Goal: Information Seeking & Learning: Learn about a topic

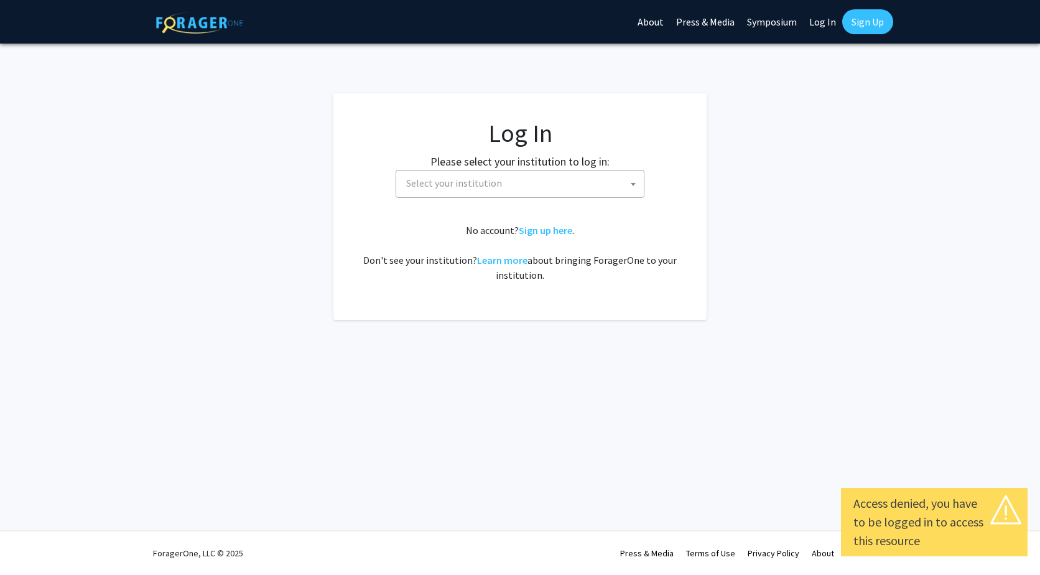
select select
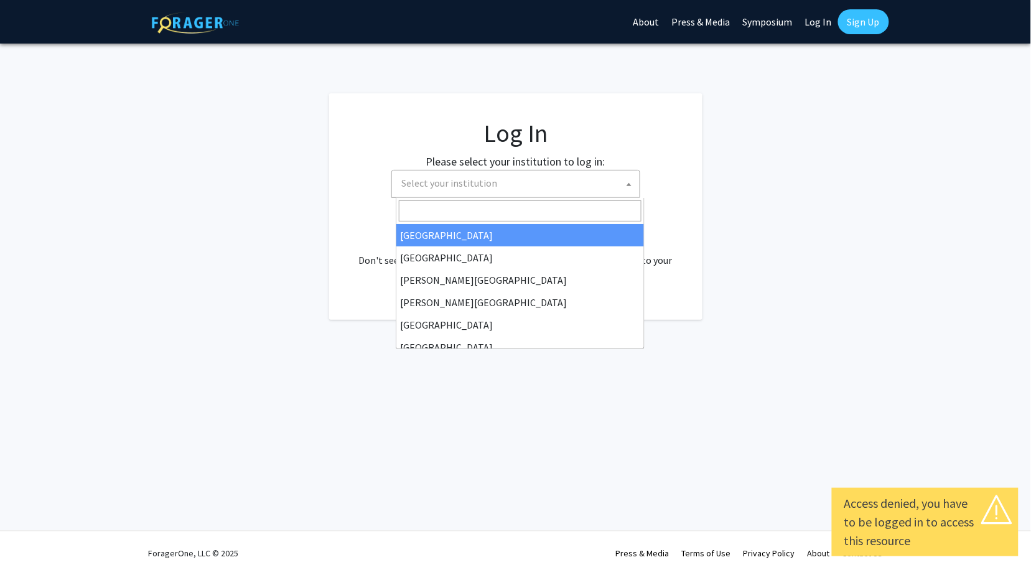
click at [494, 188] on span "Select your institution" at bounding box center [518, 183] width 243 height 26
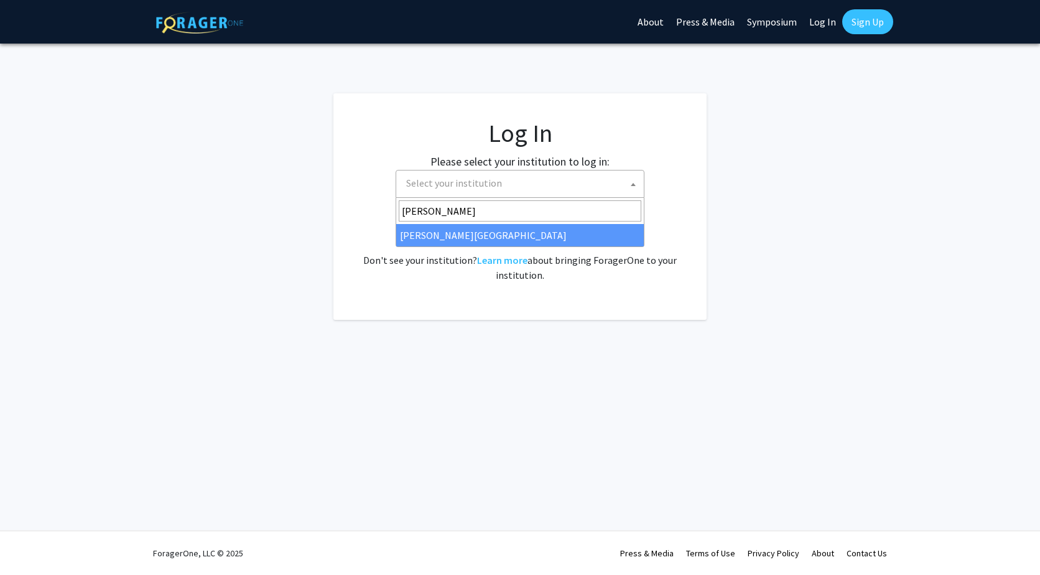
type input "[PERSON_NAME]"
select select "21"
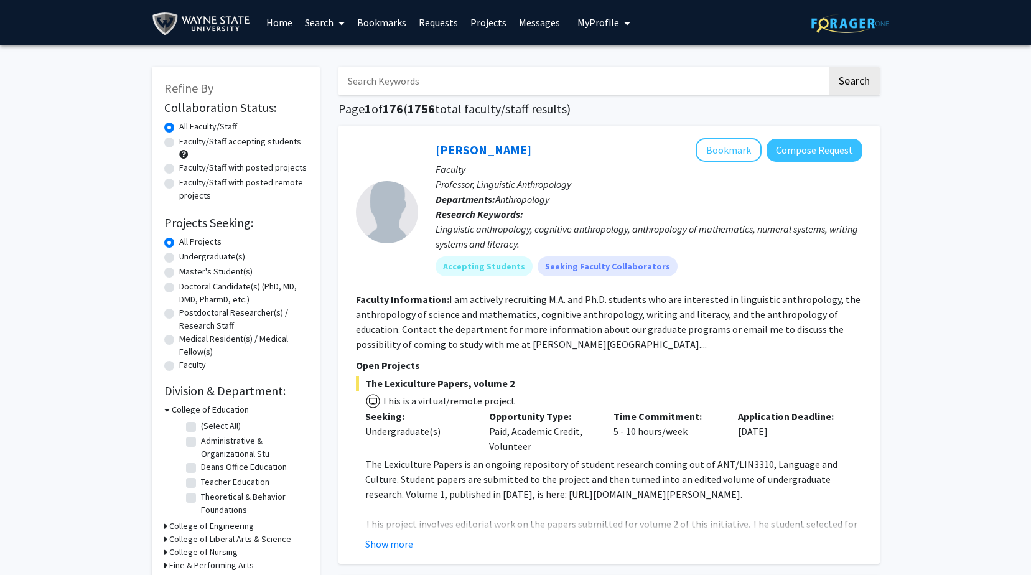
click at [179, 258] on label "Undergraduate(s)" at bounding box center [212, 256] width 66 height 13
click at [179, 258] on input "Undergraduate(s)" at bounding box center [183, 254] width 8 height 8
radio input "true"
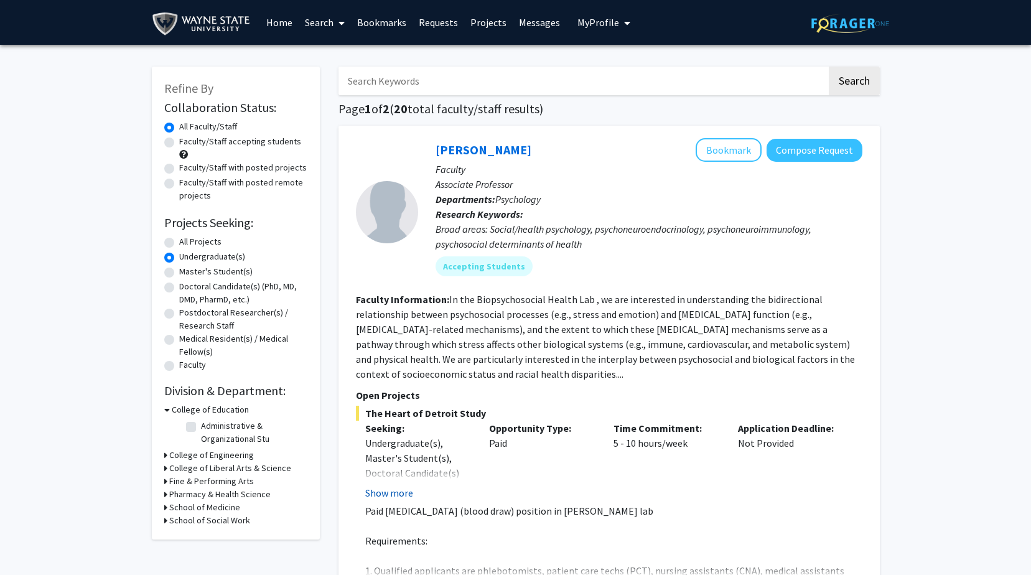
click at [388, 497] on button "Show more" at bounding box center [389, 492] width 48 height 15
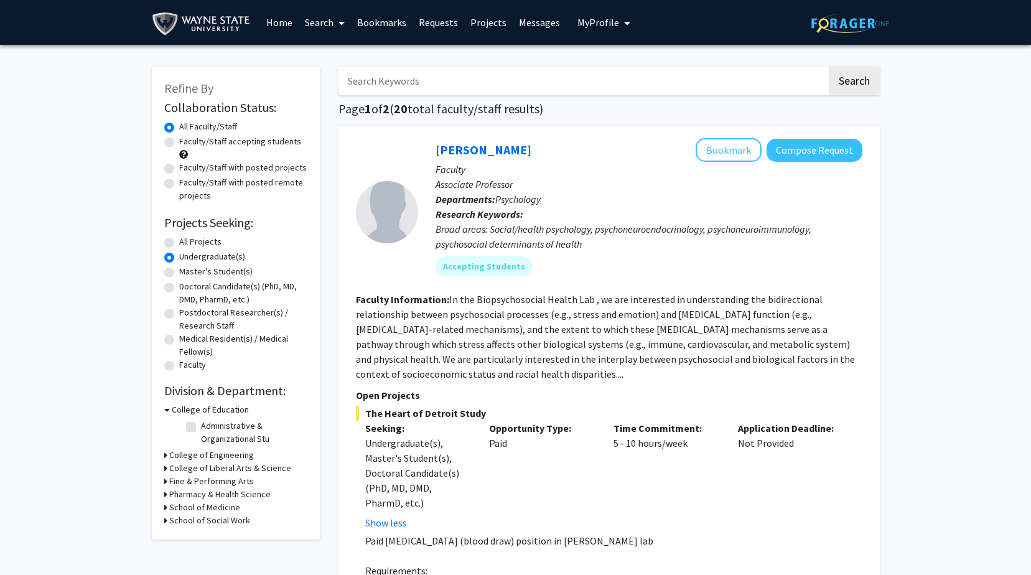
click at [166, 470] on icon at bounding box center [165, 468] width 3 height 13
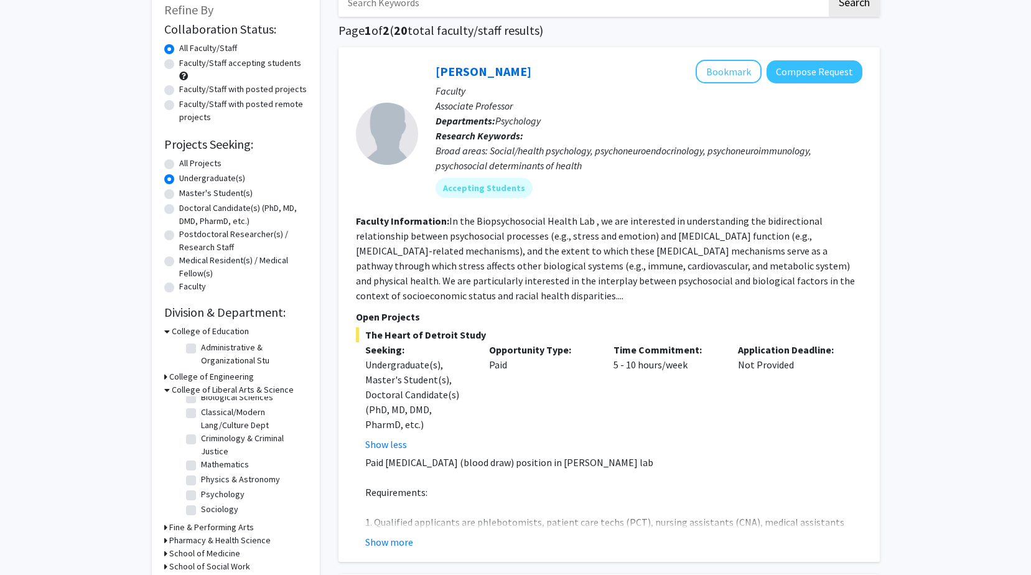
scroll to position [187, 0]
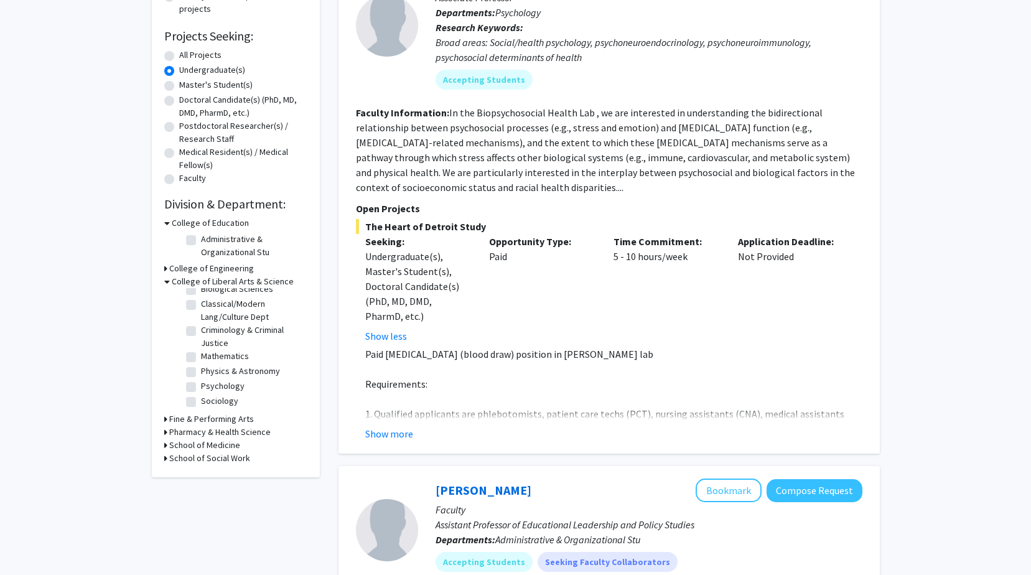
click at [201, 386] on label "Psychology" at bounding box center [223, 385] width 44 height 13
click at [201, 386] on input "Psychology" at bounding box center [205, 383] width 8 height 8
checkbox input "true"
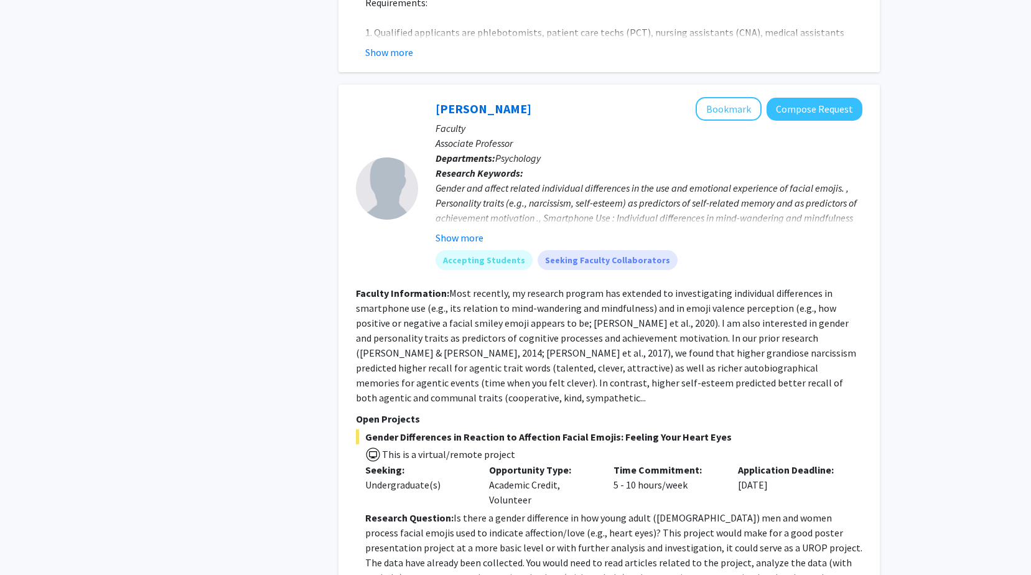
scroll to position [560, 0]
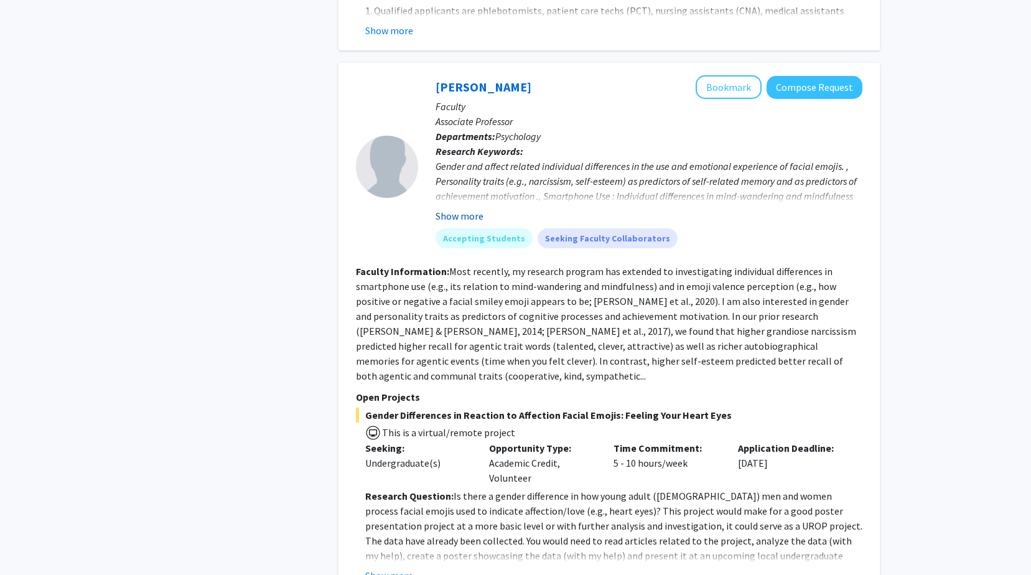
click at [473, 218] on button "Show more" at bounding box center [459, 215] width 48 height 15
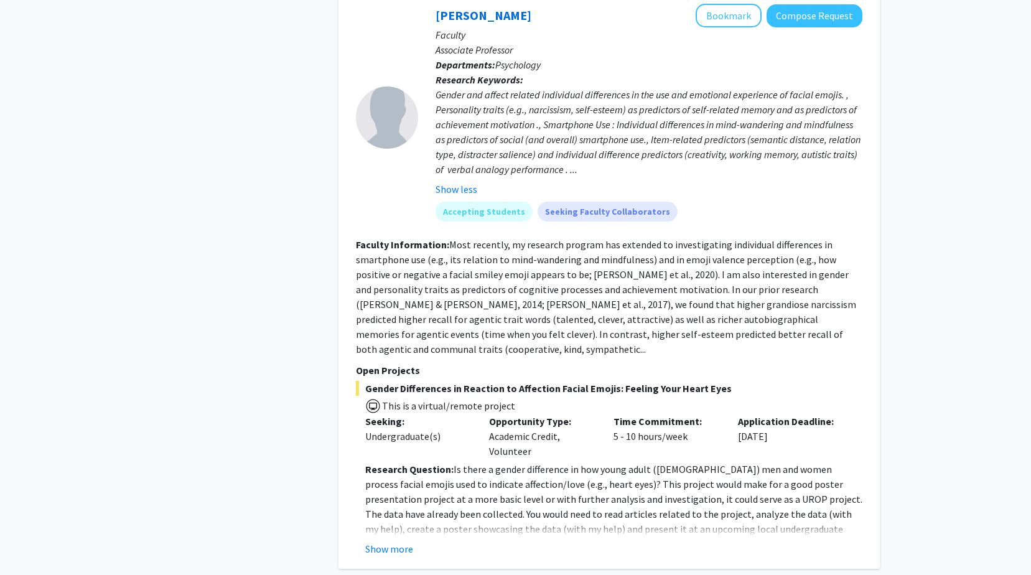
scroll to position [623, 0]
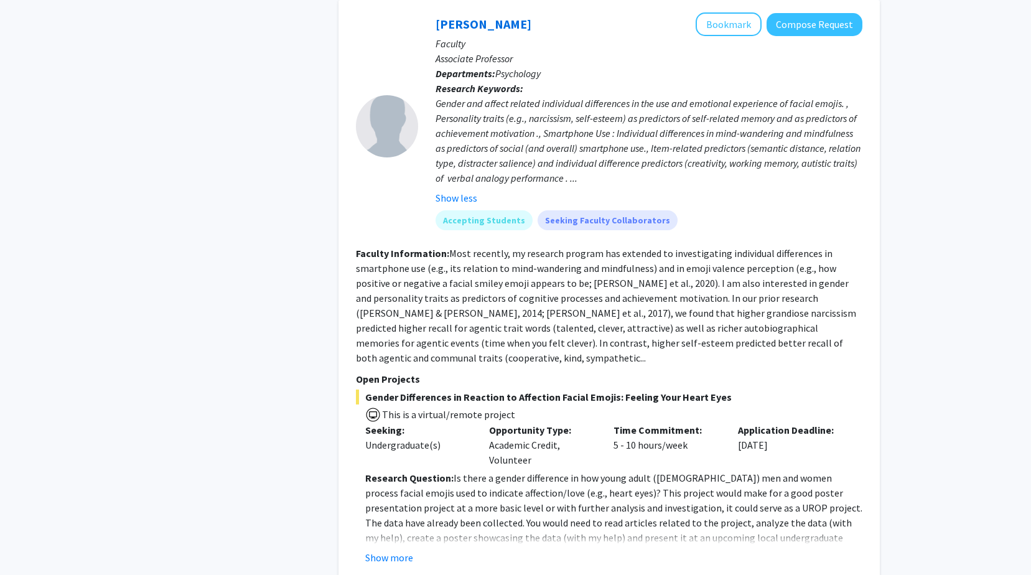
click at [392, 557] on div "[PERSON_NAME] Bookmark Compose Request Faculty Associate Professor Departments:…" at bounding box center [608, 288] width 541 height 577
click at [391, 550] on button "Show more" at bounding box center [389, 557] width 48 height 15
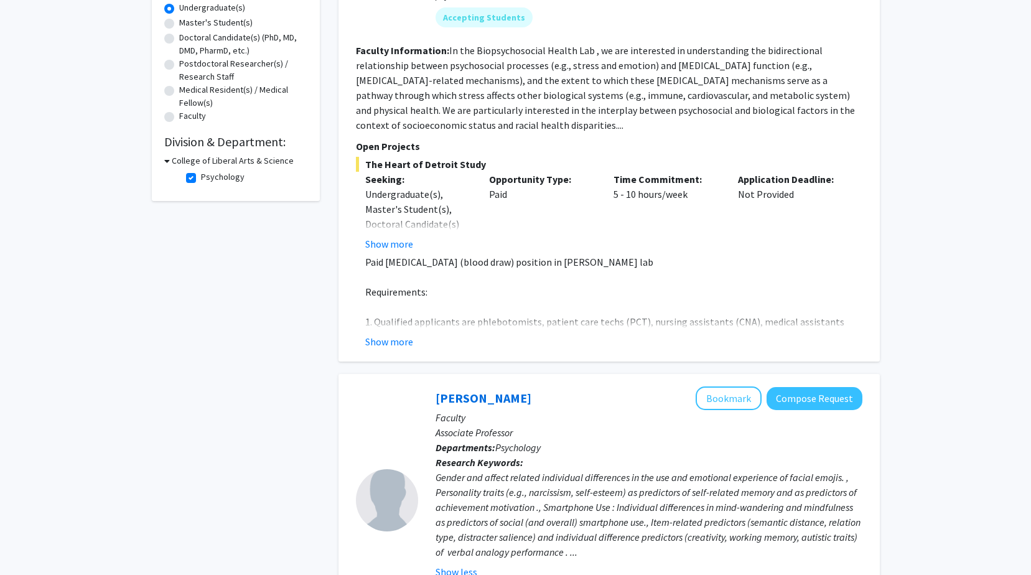
scroll to position [247, 0]
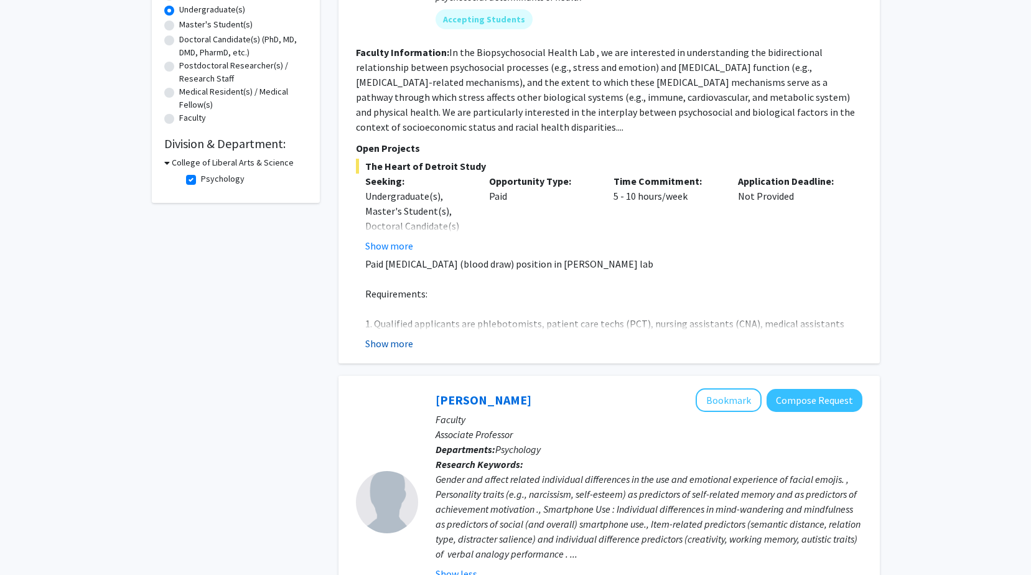
click at [396, 345] on button "Show more" at bounding box center [389, 343] width 48 height 15
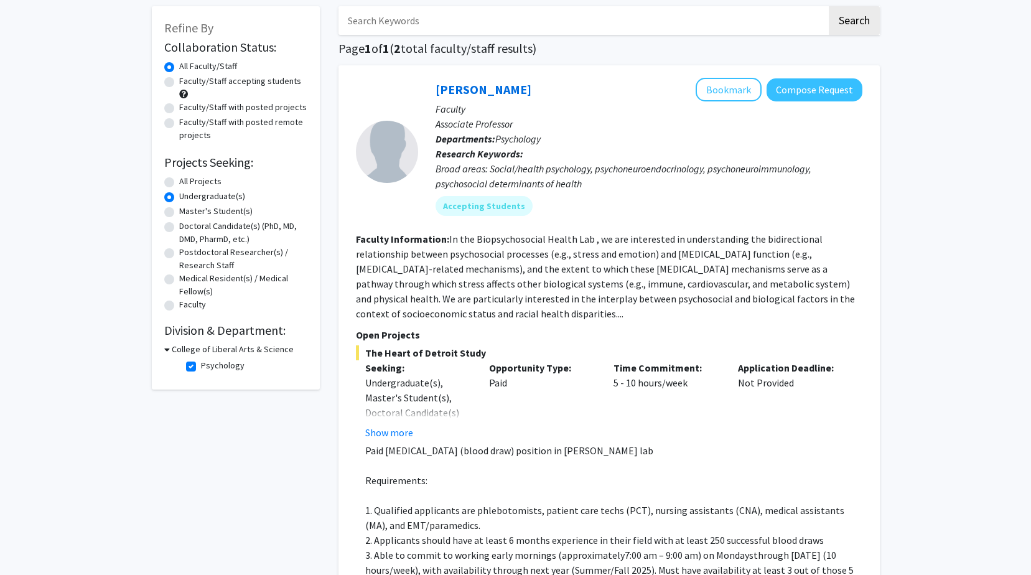
scroll to position [0, 0]
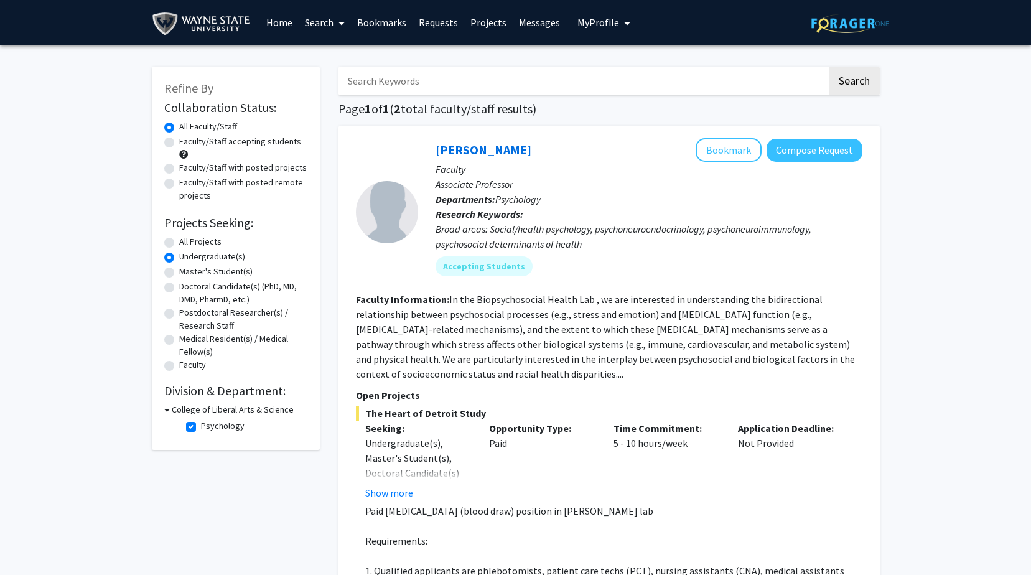
click at [179, 245] on label "All Projects" at bounding box center [200, 241] width 42 height 13
click at [179, 243] on input "All Projects" at bounding box center [183, 239] width 8 height 8
radio input "true"
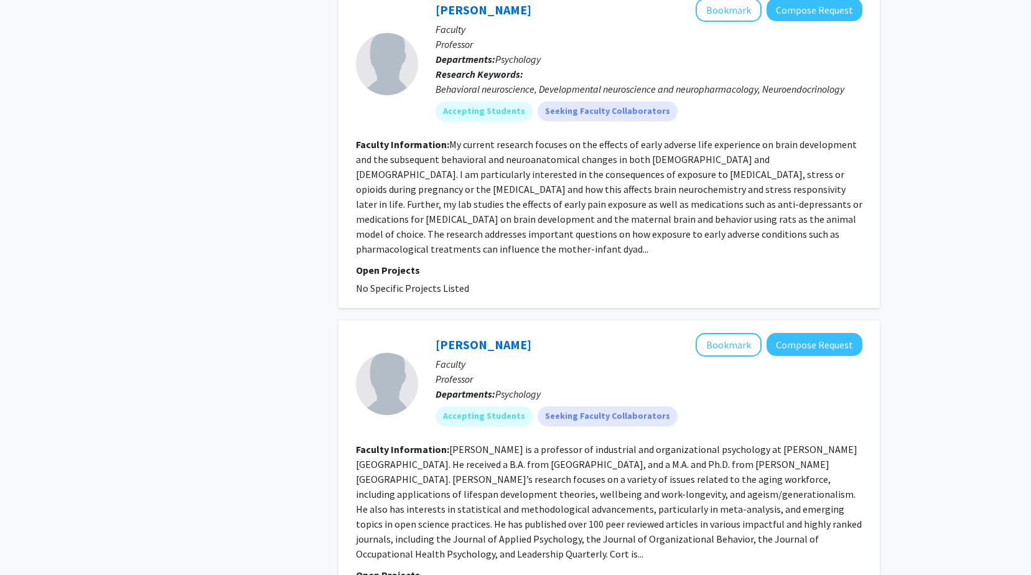
scroll to position [995, 0]
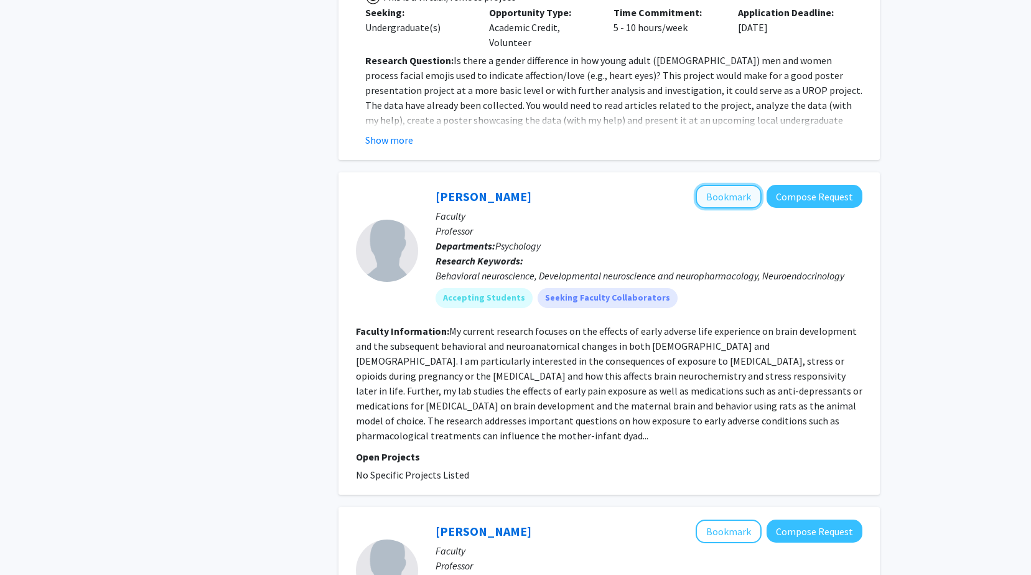
drag, startPoint x: 757, startPoint y: 182, endPoint x: 751, endPoint y: 183, distance: 6.3
click at [756, 185] on button "Bookmark" at bounding box center [728, 197] width 66 height 24
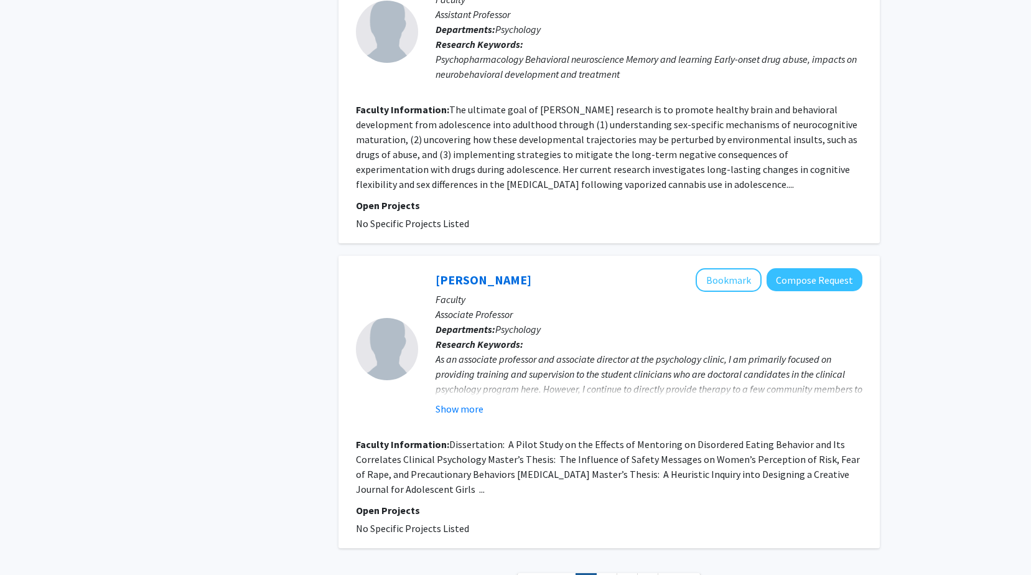
scroll to position [2912, 0]
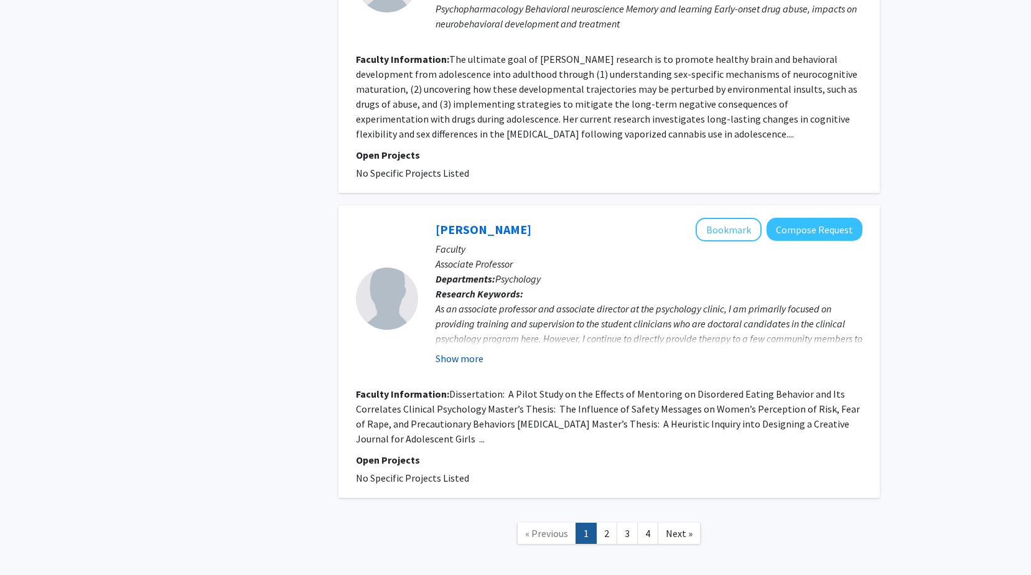
click at [462, 351] on button "Show more" at bounding box center [459, 358] width 48 height 15
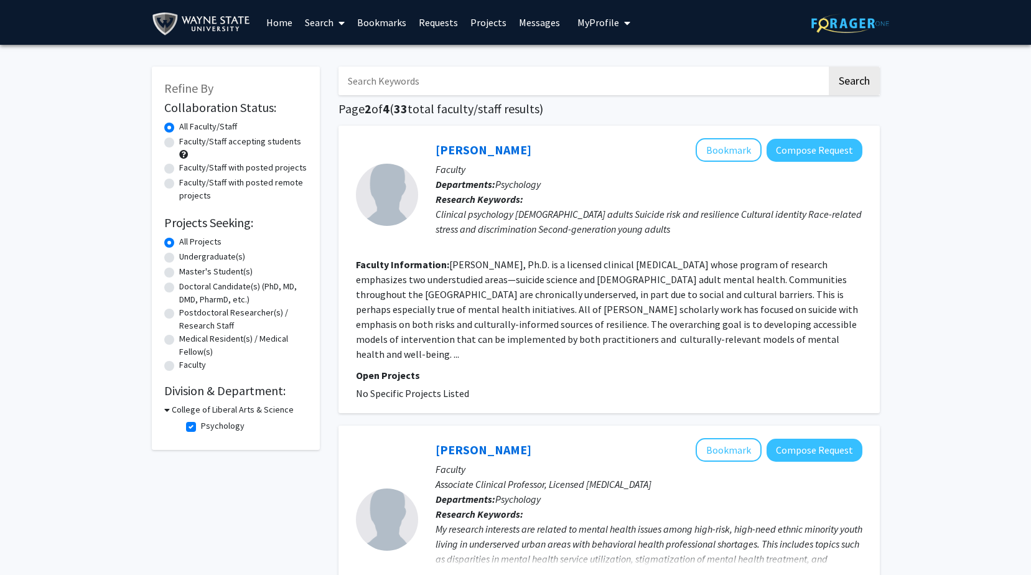
click at [179, 142] on label "Faculty/Staff accepting students" at bounding box center [240, 141] width 122 height 13
click at [179, 142] on input "Faculty/Staff accepting students" at bounding box center [183, 139] width 8 height 8
radio input "true"
